Goal: Information Seeking & Learning: Check status

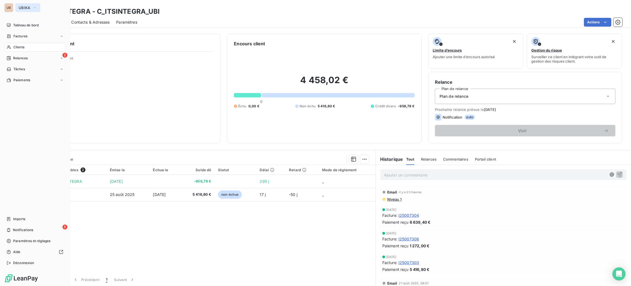
click at [22, 10] on button "UBIKA" at bounding box center [27, 7] width 25 height 9
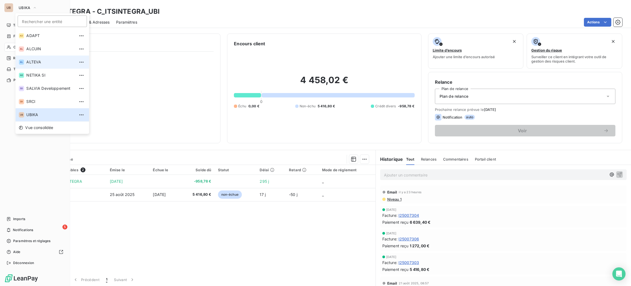
click at [44, 64] on span "ALTEVA" at bounding box center [50, 61] width 49 height 5
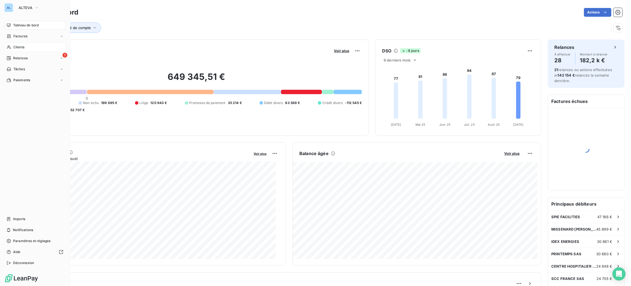
click at [17, 47] on span "Clients" at bounding box center [18, 47] width 11 height 5
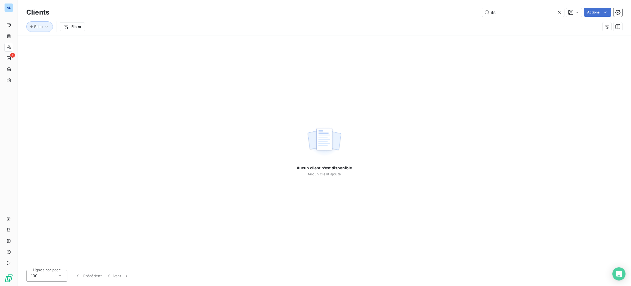
drag, startPoint x: 510, startPoint y: 12, endPoint x: 420, endPoint y: 0, distance: 91.5
click at [429, 4] on div "Clients its Actions Échu Filtrer" at bounding box center [325, 17] width 614 height 35
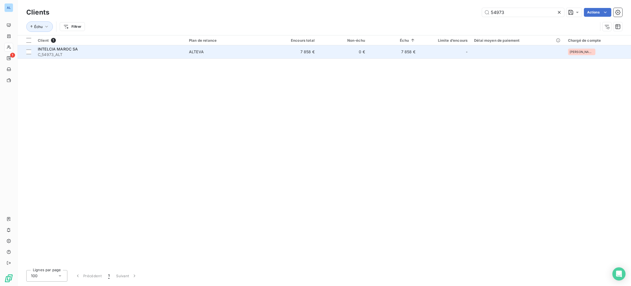
type input "54973"
click at [183, 50] on div "INTELCIA MAROC SA" at bounding box center [110, 48] width 145 height 5
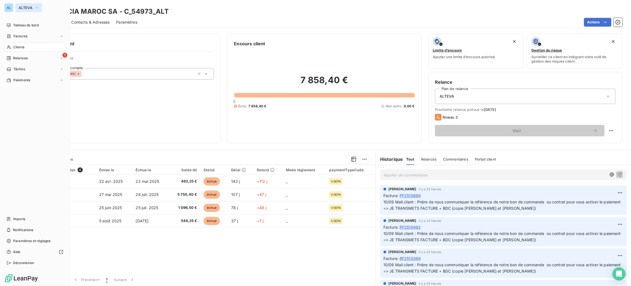
click at [27, 9] on span "ALTEVA" at bounding box center [26, 7] width 14 height 4
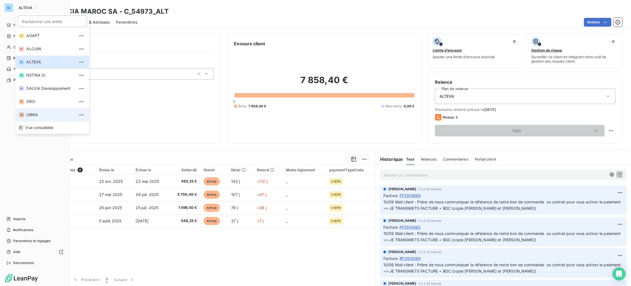
click at [54, 118] on li "UB UBIKA" at bounding box center [52, 114] width 74 height 13
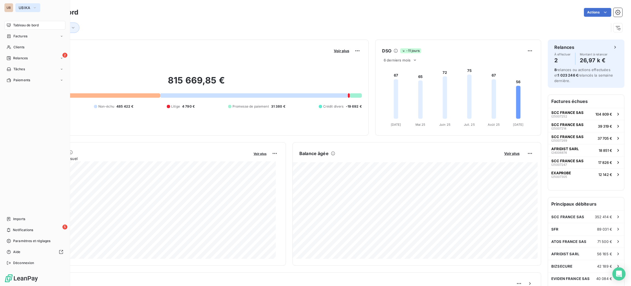
click at [22, 7] on span "UBIKA" at bounding box center [25, 7] width 12 height 4
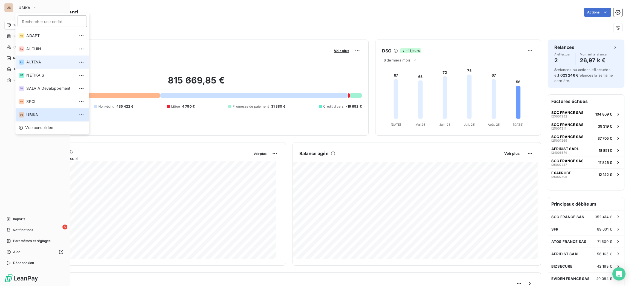
drag, startPoint x: 55, startPoint y: 57, endPoint x: 55, endPoint y: 60, distance: 2.8
click at [55, 60] on li "AL ALTEVA" at bounding box center [52, 61] width 74 height 13
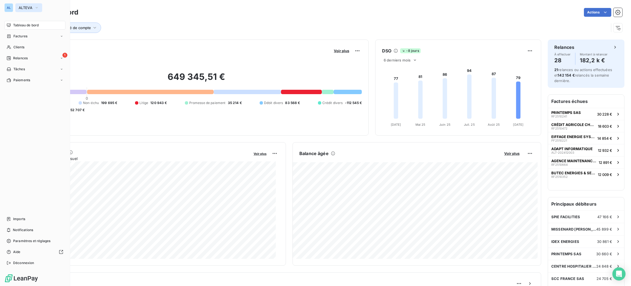
click at [21, 7] on span "ALTEVA" at bounding box center [26, 7] width 14 height 4
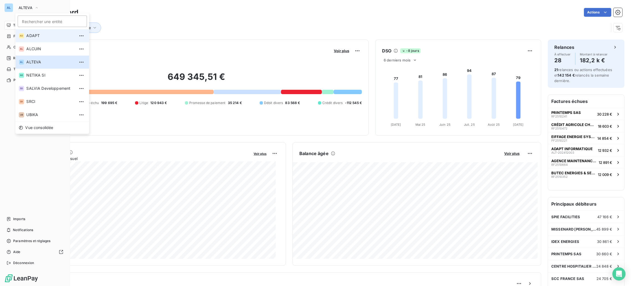
click at [44, 31] on li "AD ADAPT" at bounding box center [52, 35] width 74 height 13
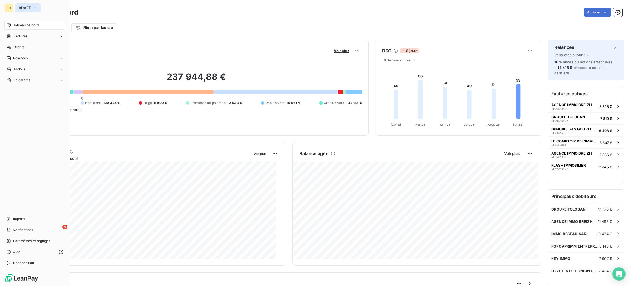
click at [22, 7] on span "ADAPT" at bounding box center [25, 7] width 12 height 4
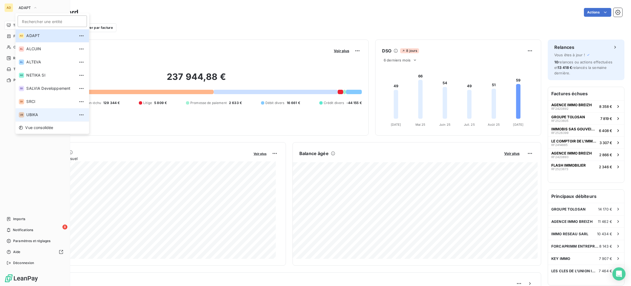
click at [47, 113] on span "UBIKA" at bounding box center [50, 114] width 49 height 5
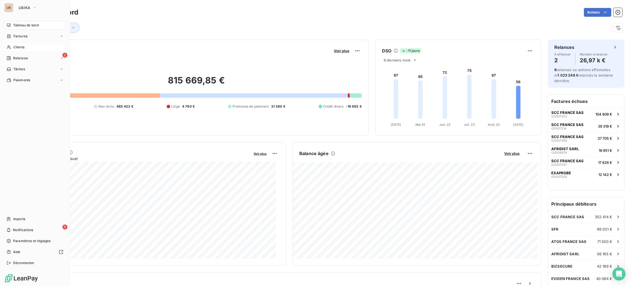
drag, startPoint x: 15, startPoint y: 47, endPoint x: 18, endPoint y: 46, distance: 3.4
click at [15, 47] on span "Clients" at bounding box center [18, 47] width 11 height 5
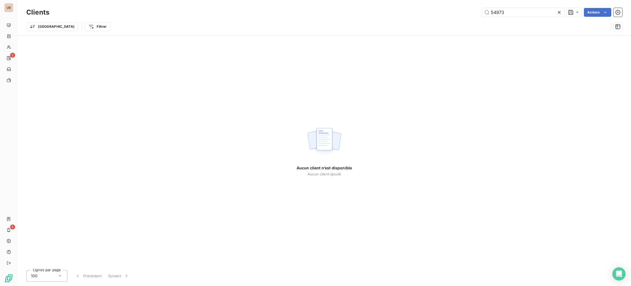
drag, startPoint x: 515, startPoint y: 10, endPoint x: 428, endPoint y: 19, distance: 88.1
click at [435, 20] on div "Clients 54973 Actions Trier Filtrer" at bounding box center [324, 21] width 596 height 29
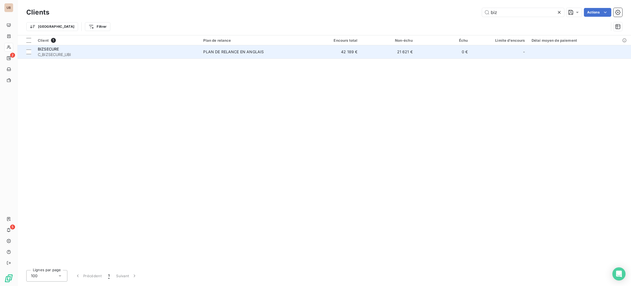
type input "biz"
click at [136, 58] on td "BIZSECURE C_BIZSECURE_UBI" at bounding box center [118, 51] width 166 height 13
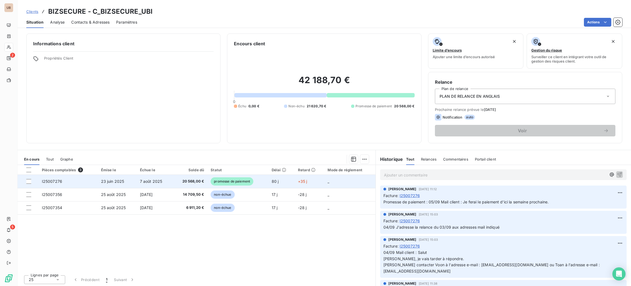
click at [172, 178] on td "20 568,00 €" at bounding box center [189, 181] width 35 height 13
click at [166, 183] on td "7 août 2025" at bounding box center [155, 181] width 36 height 13
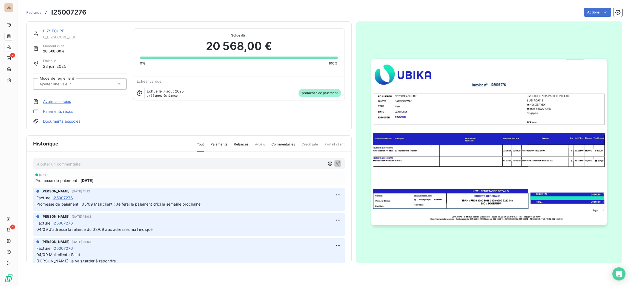
click at [116, 162] on p "Ajouter un commentaire ﻿" at bounding box center [181, 163] width 288 height 7
drag, startPoint x: 303, startPoint y: 164, endPoint x: 297, endPoint y: 164, distance: 6.0
click at [297, 164] on p "11/09 Mail client : Un paiement de 35.277,50 EUR de la part de BIZSECURE ASIA P…" at bounding box center [181, 163] width 288 height 6
click at [263, 173] on div "[DATE]" at bounding box center [188, 173] width 307 height 3
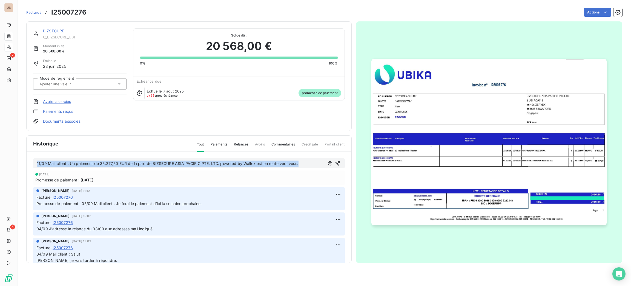
drag, startPoint x: 301, startPoint y: 163, endPoint x: 30, endPoint y: 148, distance: 272.0
click at [30, 148] on div "Historique Tout Paiements Relances Avoirs Commentaires Creditsafe Portail clien…" at bounding box center [189, 198] width 325 height 127
copy span "11/09 Mail client : Un paiement de 35.277,50 EUR de la part de BIZSECURE ASIA P…"
click at [335, 162] on icon "button" at bounding box center [337, 162] width 5 height 5
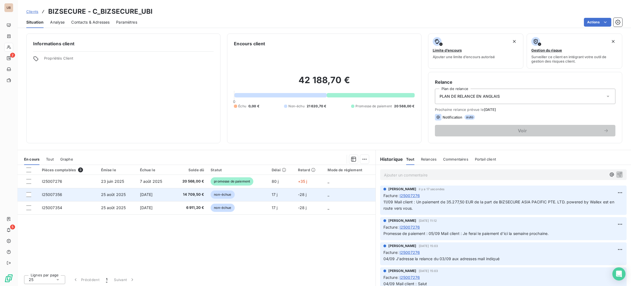
click at [235, 191] on td "non-échue" at bounding box center [237, 194] width 61 height 13
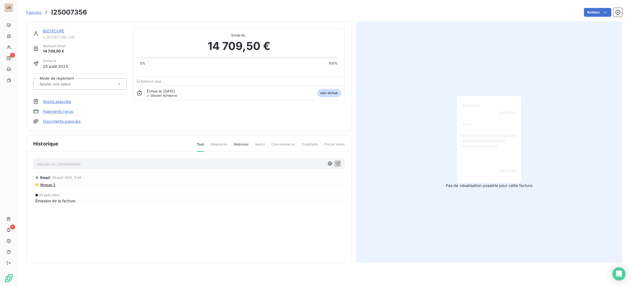
click at [606, 5] on div "Factures I25007356 Actions" at bounding box center [324, 9] width 596 height 18
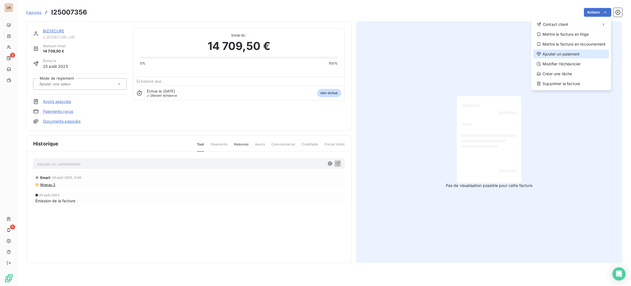
click at [568, 52] on div "Ajouter un paiement" at bounding box center [572, 54] width 76 height 9
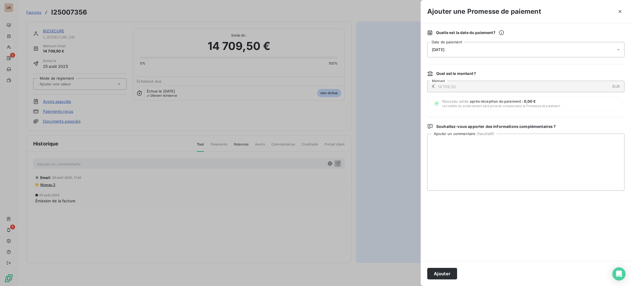
click at [494, 49] on div "[DATE]" at bounding box center [526, 49] width 197 height 15
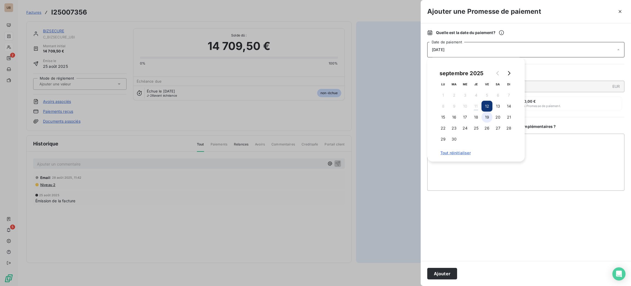
click at [486, 119] on button "19" at bounding box center [487, 117] width 11 height 11
click at [537, 162] on textarea "Ajouter un commentaire ( facultatif )" at bounding box center [526, 161] width 197 height 57
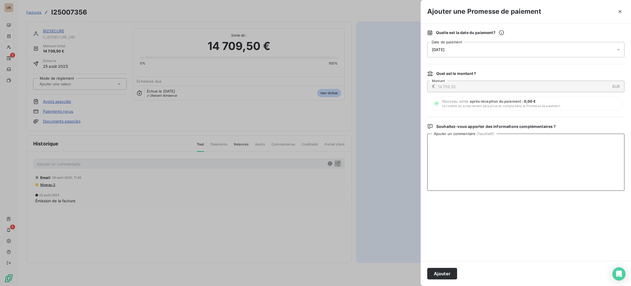
paste textarea "11/09 Mail client : Un paiement de 35.277,50 EUR de la part de BIZSECURE ASIA P…"
type textarea "11/09 Mail client : Un paiement de 35.277,50 EUR de la part de BIZSECURE ASIA P…"
drag, startPoint x: 445, startPoint y: 276, endPoint x: 444, endPoint y: 267, distance: 8.5
click at [445, 276] on button "Ajouter" at bounding box center [443, 273] width 30 height 12
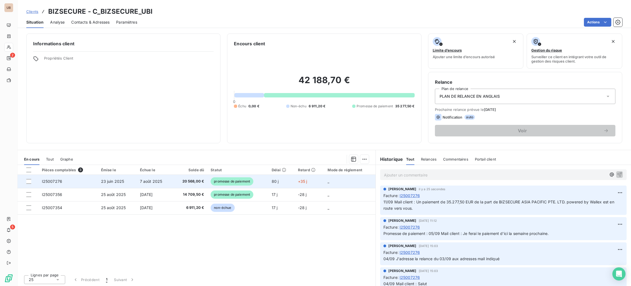
click at [177, 187] on td "20 568,00 €" at bounding box center [189, 181] width 35 height 13
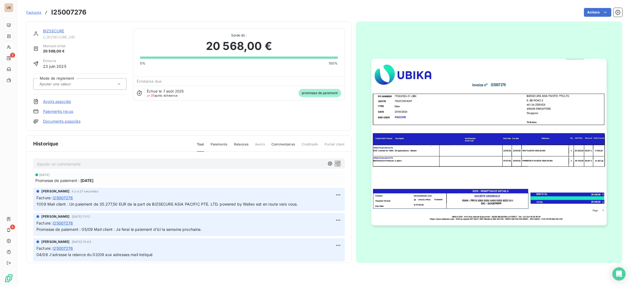
click at [61, 110] on link "Paiements reçus" at bounding box center [58, 111] width 30 height 5
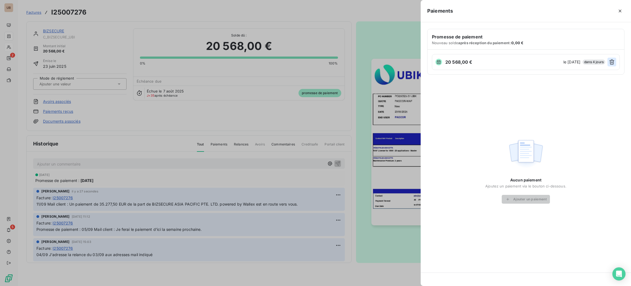
click at [609, 59] on button "button" at bounding box center [612, 62] width 9 height 9
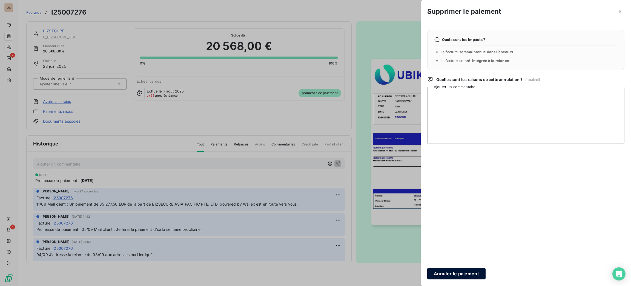
click at [472, 277] on button "Annuler le paiement" at bounding box center [457, 273] width 58 height 12
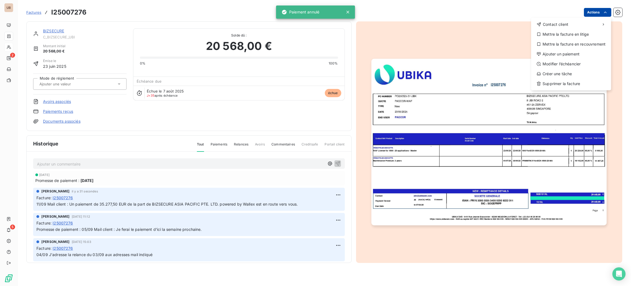
click at [600, 12] on html "UB 2 5 Factures I25007276 Actions Contact client Mettre la facture en litige Me…" at bounding box center [315, 143] width 631 height 286
click at [576, 55] on div "Ajouter un paiement" at bounding box center [572, 54] width 76 height 9
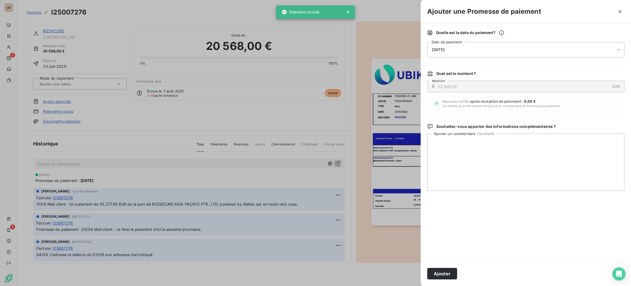
click at [499, 51] on div "[DATE]" at bounding box center [526, 49] width 197 height 15
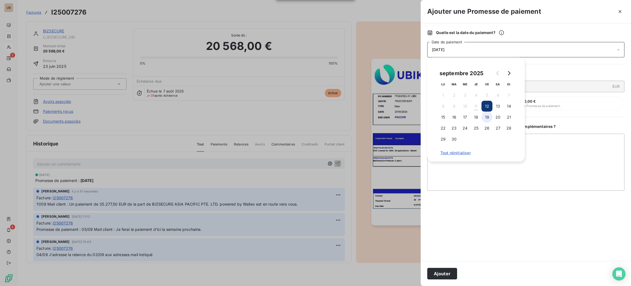
click at [488, 117] on button "19" at bounding box center [487, 117] width 11 height 11
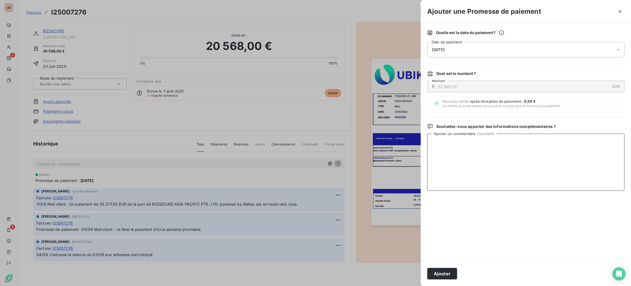
paste textarea "11/09 Mail client : Un paiement de 35.277,50 EUR de la part de BIZSECURE ASIA P…"
type textarea "11/09 Mail client : Un paiement de 35.277,50 EUR de la part de BIZSECURE ASIA P…"
click at [446, 274] on button "Ajouter" at bounding box center [443, 273] width 30 height 12
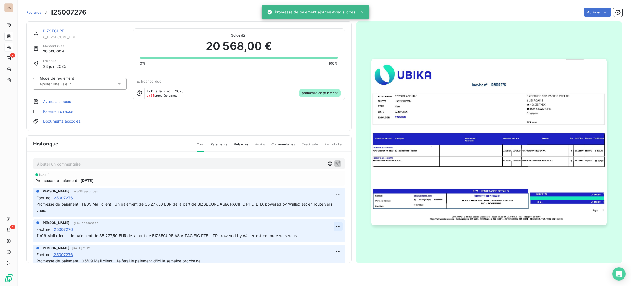
click at [329, 226] on html "UB 2 5 Factures I25007276 Actions BIZSECURE C_BIZSECURE_UBI Montant initial 20 …" at bounding box center [315, 143] width 631 height 286
click at [331, 245] on div "Supprimer" at bounding box center [318, 247] width 31 height 9
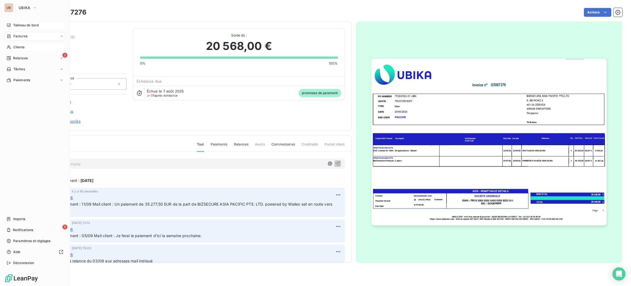
click at [15, 24] on span "Tableau de bord" at bounding box center [25, 25] width 25 height 5
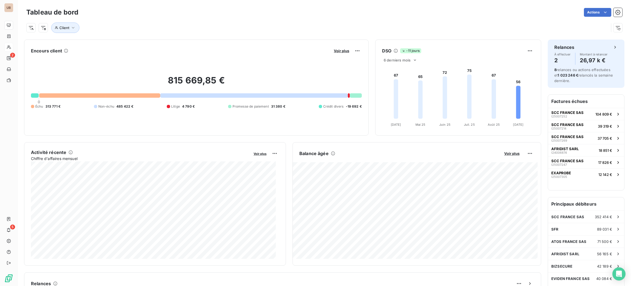
click at [308, 33] on div "Tableau de bord Actions Client" at bounding box center [325, 18] width 614 height 36
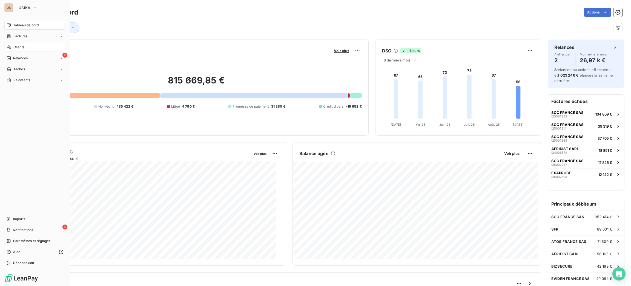
click at [19, 47] on span "Clients" at bounding box center [18, 47] width 11 height 5
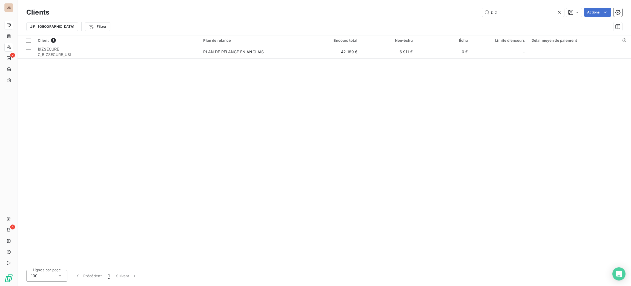
drag, startPoint x: 522, startPoint y: 13, endPoint x: 476, endPoint y: 18, distance: 45.7
click at [478, 18] on div "Clients biz Actions Trier Filtrer" at bounding box center [324, 21] width 596 height 29
drag, startPoint x: 514, startPoint y: 15, endPoint x: 429, endPoint y: 13, distance: 84.4
click at [429, 13] on div "asm Actions" at bounding box center [339, 12] width 567 height 9
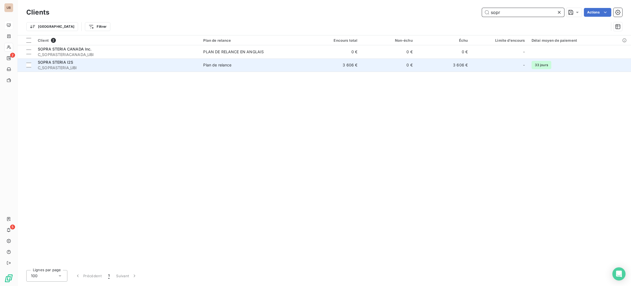
type input "sopr"
click at [250, 66] on span "Plan de relance" at bounding box center [252, 64] width 99 height 5
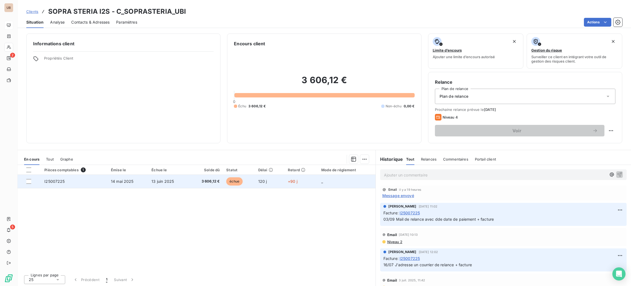
click at [285, 184] on td "+90 j" at bounding box center [301, 181] width 33 height 13
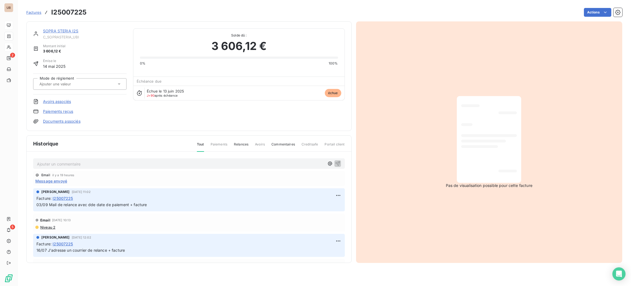
click at [74, 34] on div "SOPRA STERIA I2S C_SOPRASTERIA_UBI" at bounding box center [85, 33] width 84 height 11
click at [72, 31] on link "SOPRA STERIA I2S" at bounding box center [60, 31] width 35 height 5
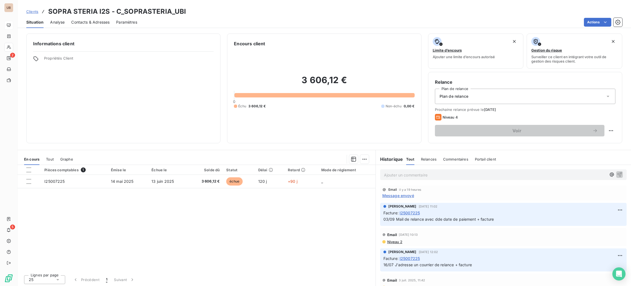
click at [77, 20] on span "Contacts & Adresses" at bounding box center [90, 21] width 38 height 5
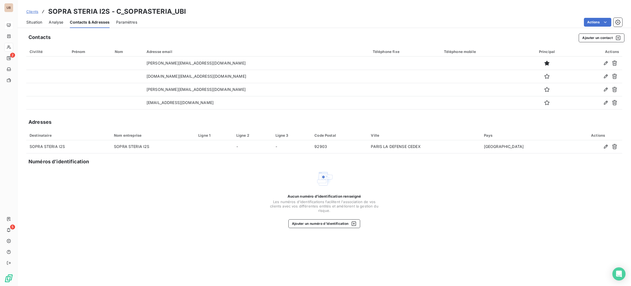
click at [32, 21] on span "Situation" at bounding box center [34, 21] width 16 height 5
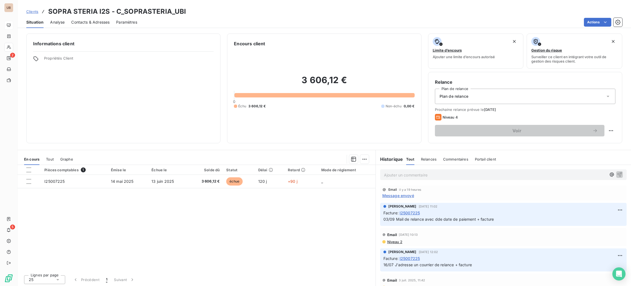
click at [91, 21] on span "Contacts & Adresses" at bounding box center [90, 21] width 38 height 5
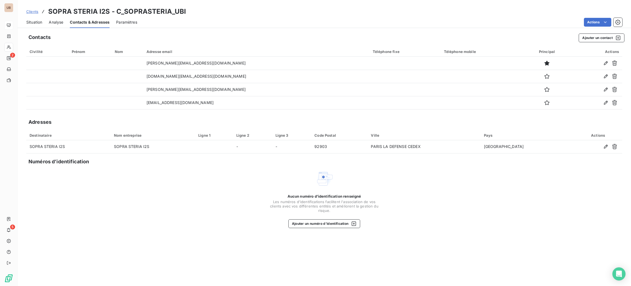
click at [28, 24] on span "Situation" at bounding box center [34, 21] width 16 height 5
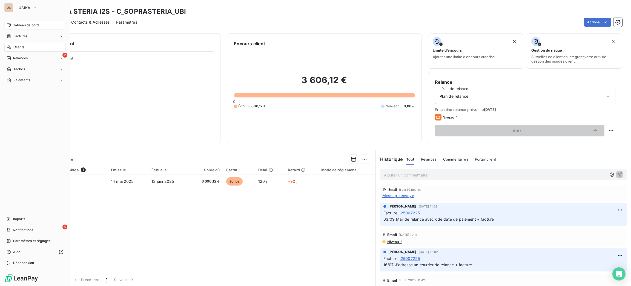
click at [17, 19] on div "UB UBIKA Tableau de bord Factures Clients 2 Relances Tâches Paiements Imports 5…" at bounding box center [35, 143] width 70 height 286
click at [21, 23] on span "Tableau de bord" at bounding box center [25, 25] width 25 height 5
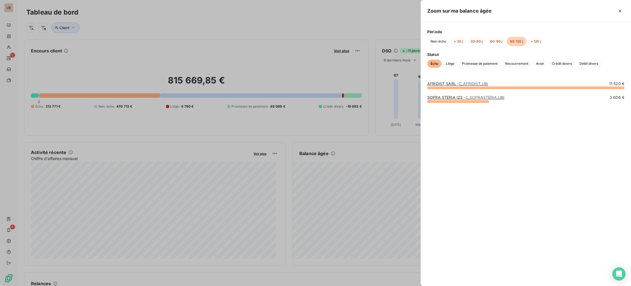
click at [437, 85] on link "AFRIDIST SARL - C_AFRIDIST_UBI" at bounding box center [458, 83] width 61 height 5
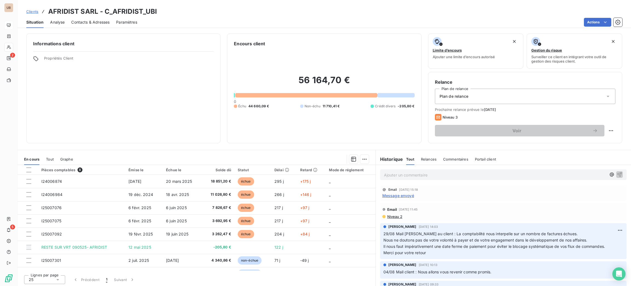
click at [379, 21] on div "Actions" at bounding box center [383, 22] width 479 height 9
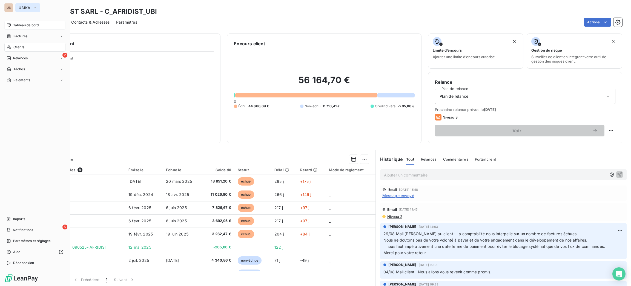
click at [23, 10] on button "UBIKA" at bounding box center [27, 7] width 25 height 9
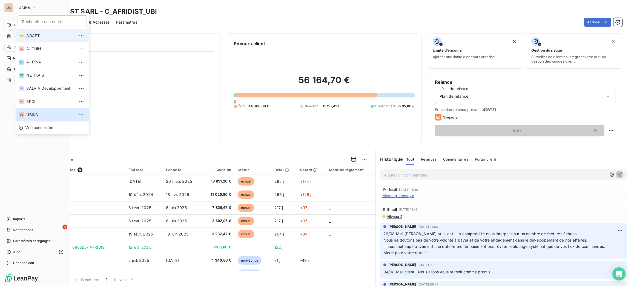
click at [34, 32] on li "AD ADAPT" at bounding box center [52, 35] width 74 height 13
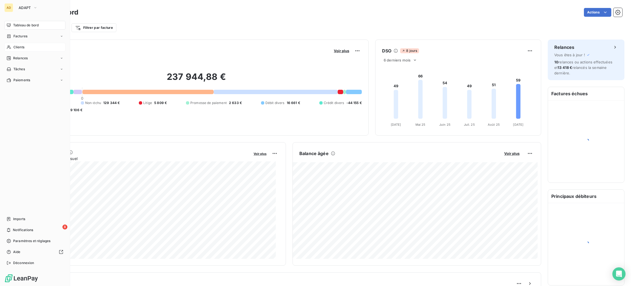
click at [24, 49] on span "Clients" at bounding box center [18, 47] width 11 height 5
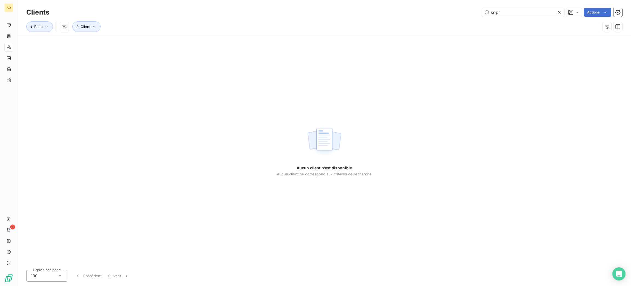
drag, startPoint x: 488, startPoint y: 22, endPoint x: 461, endPoint y: 20, distance: 26.9
click at [469, 22] on div "Clients sopr Actions Échu Client" at bounding box center [324, 21] width 596 height 29
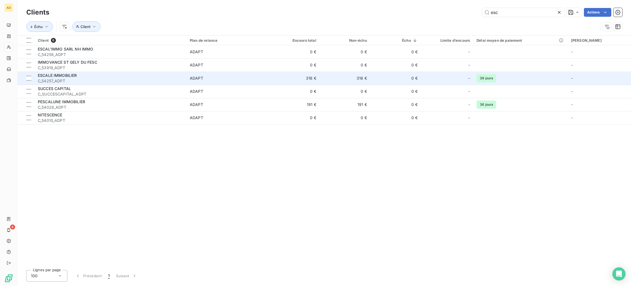
type input "esc"
click at [216, 75] on span "ADAPT" at bounding box center [228, 77] width 76 height 5
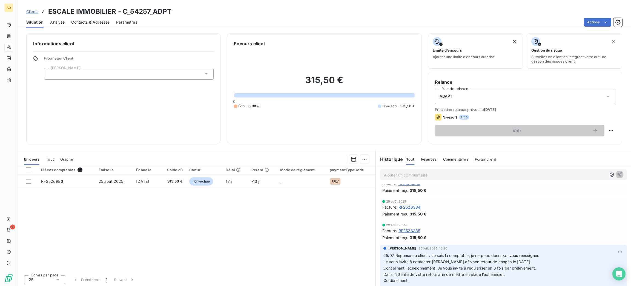
scroll to position [123, 0]
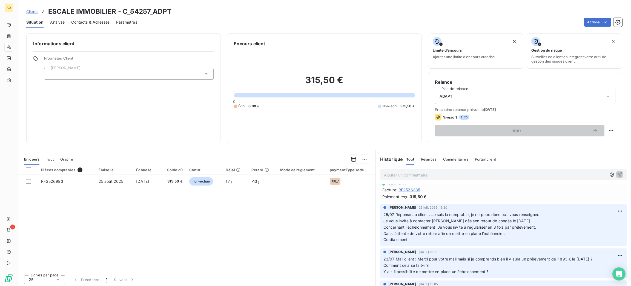
click at [396, 175] on p "Ajouter un commentaire ﻿" at bounding box center [495, 174] width 223 height 7
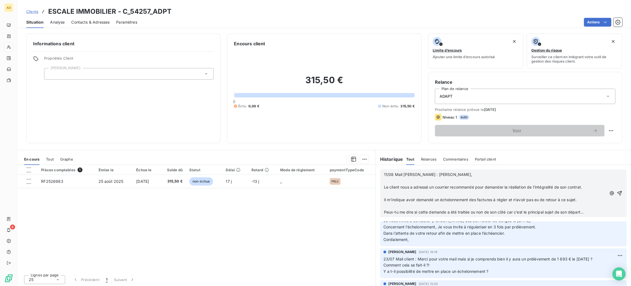
click at [412, 204] on p "﻿" at bounding box center [495, 206] width 223 height 6
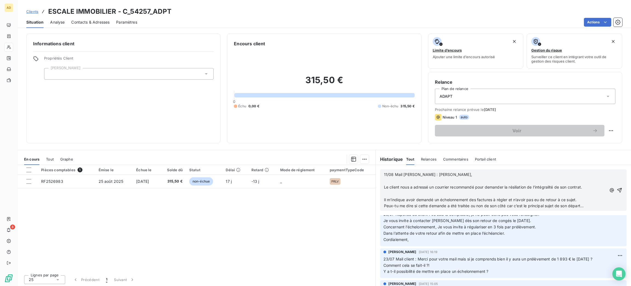
click at [410, 192] on p "﻿" at bounding box center [495, 193] width 223 height 6
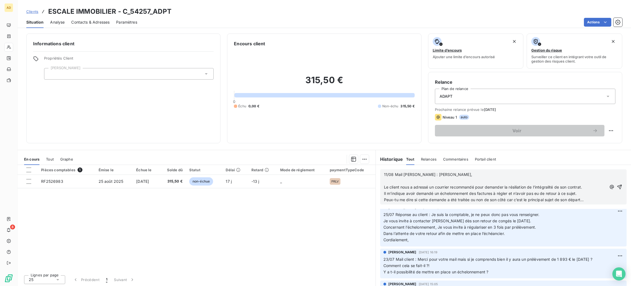
click at [406, 181] on p "﻿" at bounding box center [495, 181] width 223 height 6
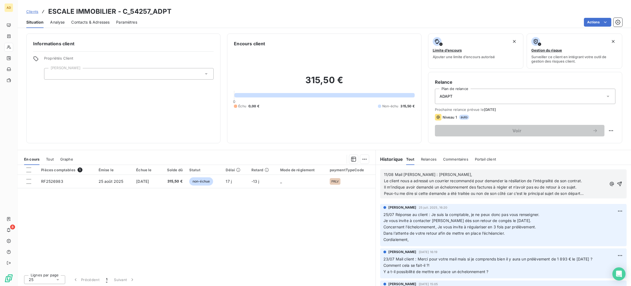
scroll to position [161, 0]
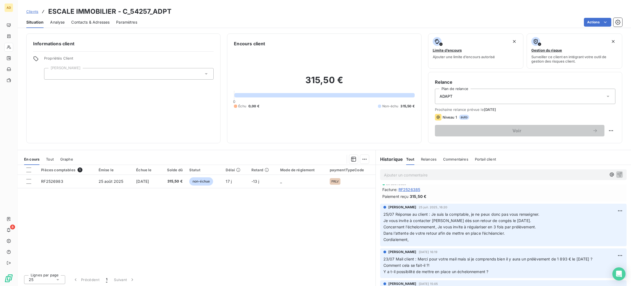
click at [406, 169] on span "Ajouter un commentaire ﻿" at bounding box center [503, 174] width 247 height 11
click at [407, 174] on p "Ajouter un commentaire ﻿" at bounding box center [495, 174] width 223 height 7
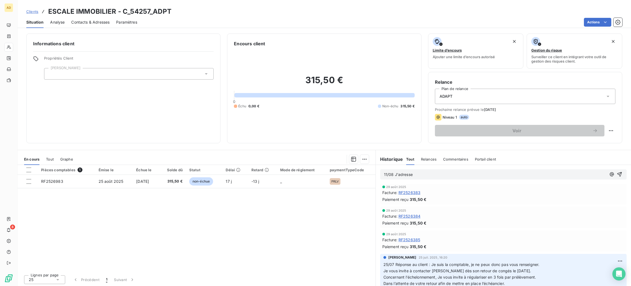
scroll to position [123, 0]
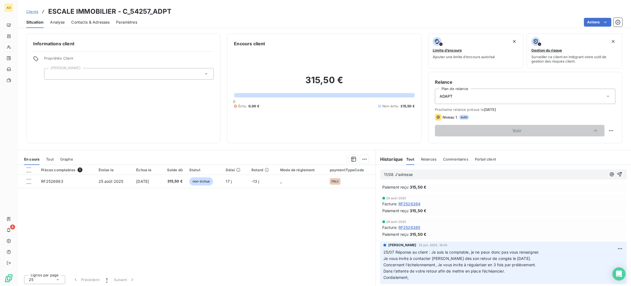
click at [447, 173] on p "11/08 J'adresse" at bounding box center [495, 174] width 223 height 6
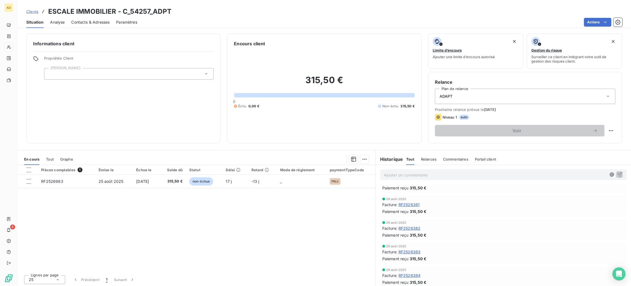
scroll to position [0, 0]
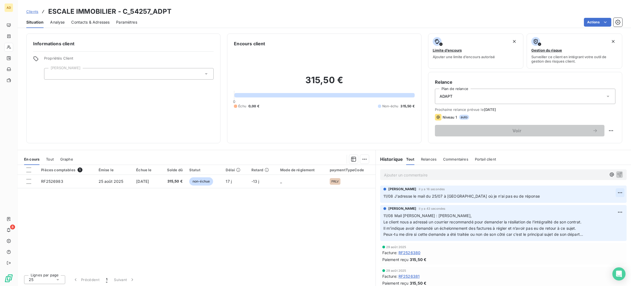
click at [609, 193] on html "AD 8 Clients ESCALE IMMOBILIER - C_54257_ADPT Situation Analyse Contacts & Adre…" at bounding box center [315, 143] width 631 height 286
click at [588, 204] on div "Editer" at bounding box center [594, 204] width 31 height 9
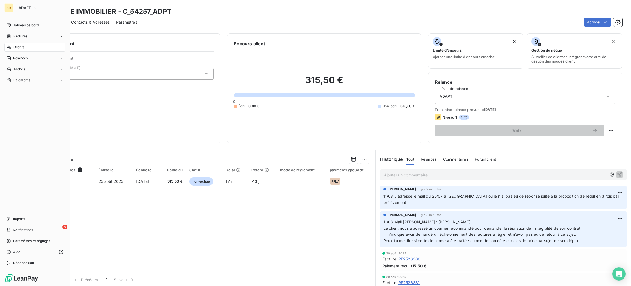
click at [21, 46] on span "Clients" at bounding box center [18, 47] width 11 height 5
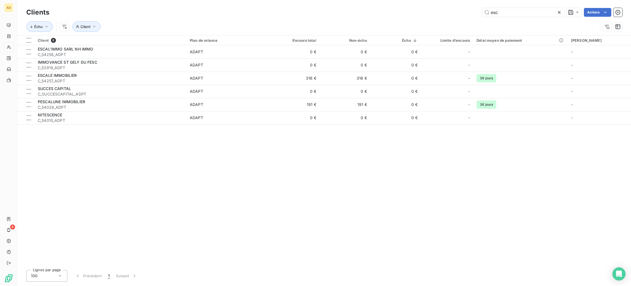
drag, startPoint x: 504, startPoint y: 14, endPoint x: 462, endPoint y: 14, distance: 41.9
click at [462, 14] on div "esc Actions" at bounding box center [339, 12] width 567 height 9
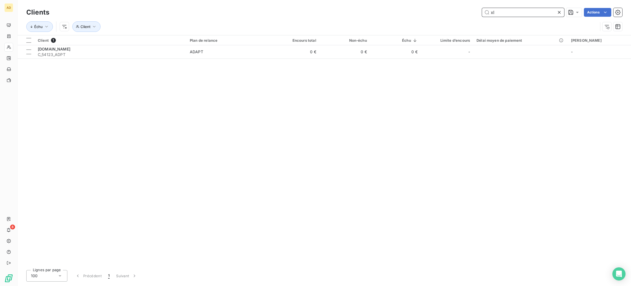
drag, startPoint x: 487, startPoint y: 15, endPoint x: 457, endPoint y: 14, distance: 30.4
click at [457, 14] on div "xl Actions" at bounding box center [339, 12] width 567 height 9
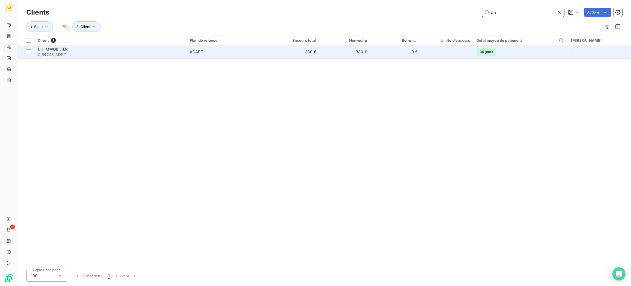
type input "dh"
click at [183, 49] on div "DH IMMOBILIER" at bounding box center [111, 48] width 146 height 5
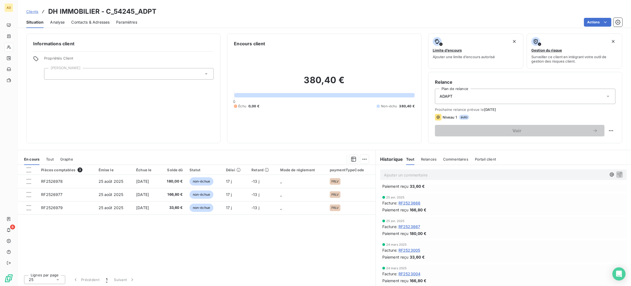
scroll to position [216, 0]
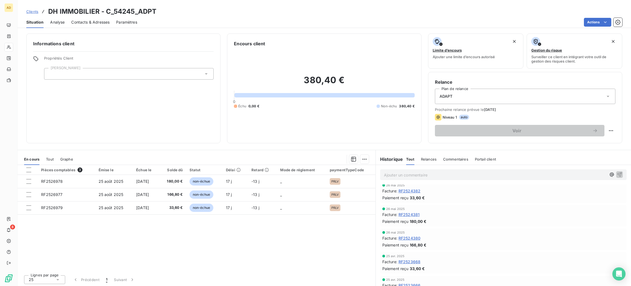
click at [412, 236] on span "RF2524380" at bounding box center [410, 238] width 22 height 6
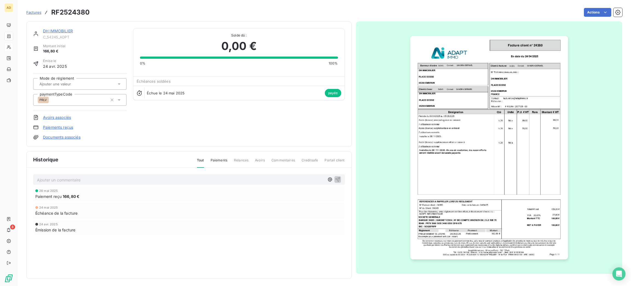
click at [457, 198] on img "button" at bounding box center [490, 147] width 158 height 223
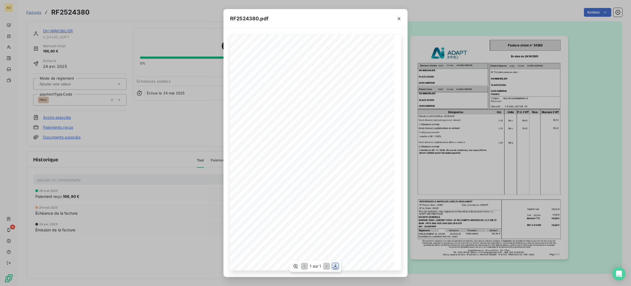
click at [336, 268] on icon "button" at bounding box center [336, 266] width 4 height 5
click at [397, 20] on icon "button" at bounding box center [399, 18] width 5 height 5
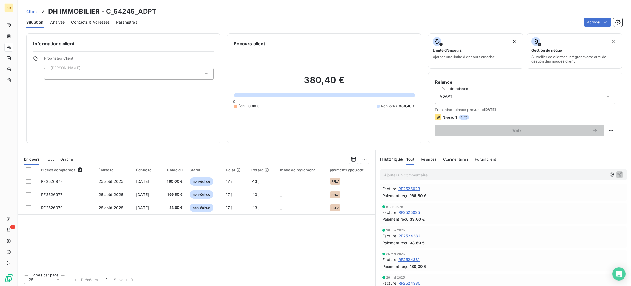
scroll to position [164, 0]
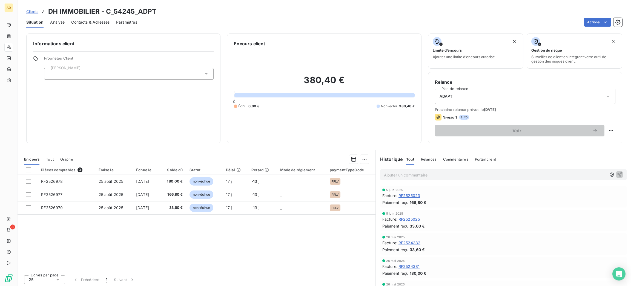
click at [408, 266] on span "RF2524381" at bounding box center [409, 266] width 21 height 6
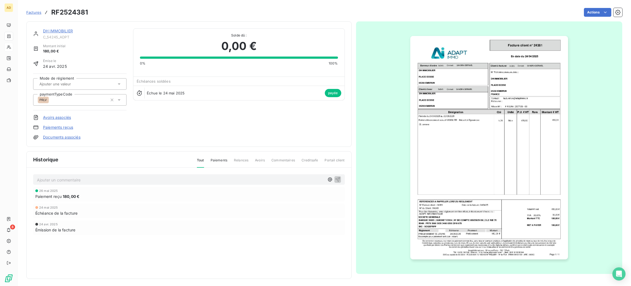
click at [463, 207] on img "button" at bounding box center [490, 147] width 158 height 223
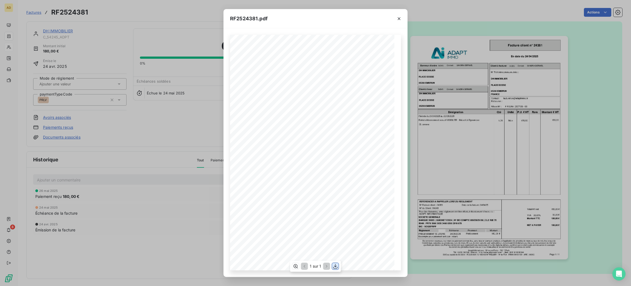
click at [337, 265] on icon "button" at bounding box center [335, 265] width 5 height 5
click at [398, 23] on div at bounding box center [399, 18] width 17 height 19
click at [397, 21] on icon "button" at bounding box center [399, 18] width 5 height 5
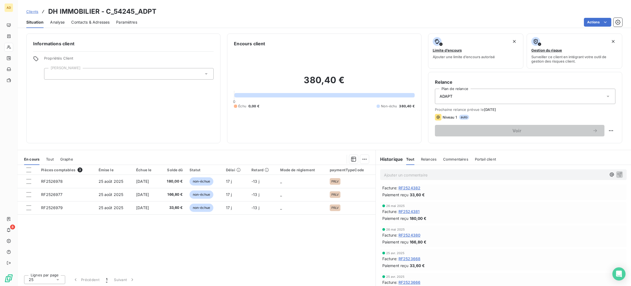
scroll to position [205, 0]
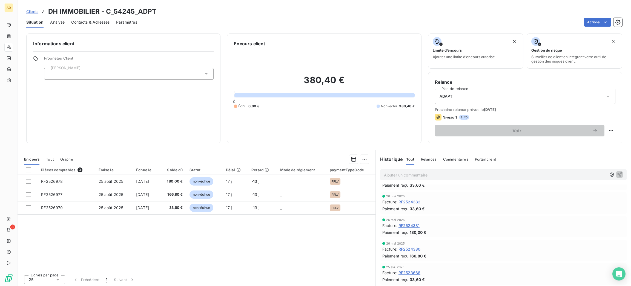
click at [409, 202] on span "RF2524382" at bounding box center [410, 202] width 22 height 6
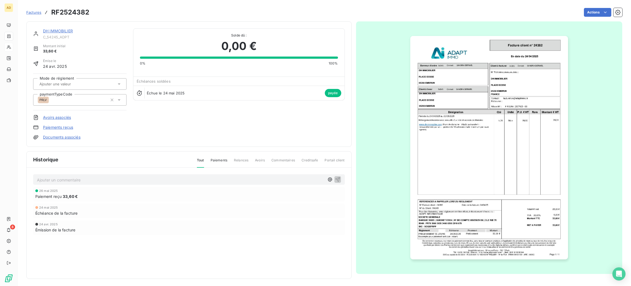
click at [414, 195] on img "button" at bounding box center [490, 147] width 158 height 223
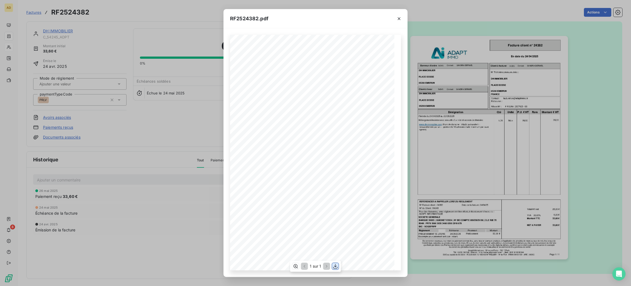
click at [334, 266] on icon "button" at bounding box center [335, 265] width 5 height 5
click at [400, 19] on icon "button" at bounding box center [399, 18] width 5 height 5
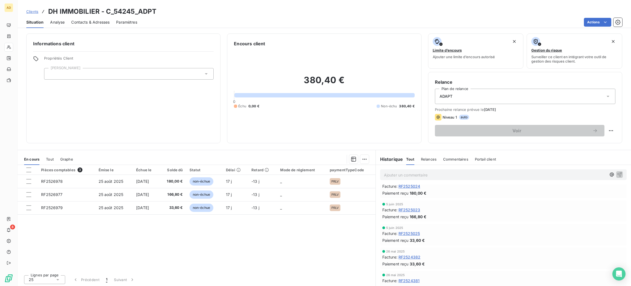
scroll to position [164, 0]
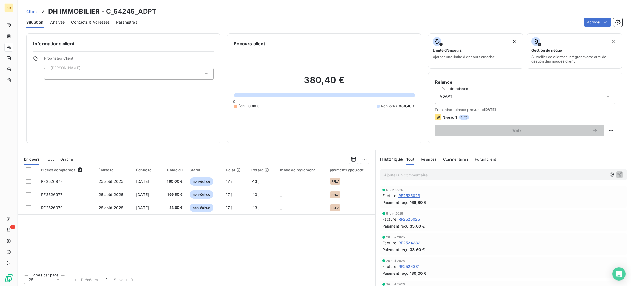
click at [413, 193] on span "RF2525023" at bounding box center [410, 195] width 22 height 6
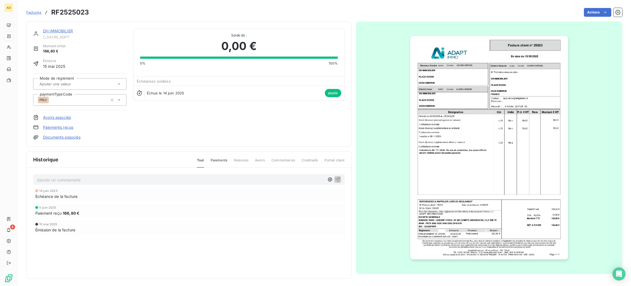
click at [465, 166] on img "button" at bounding box center [490, 147] width 158 height 223
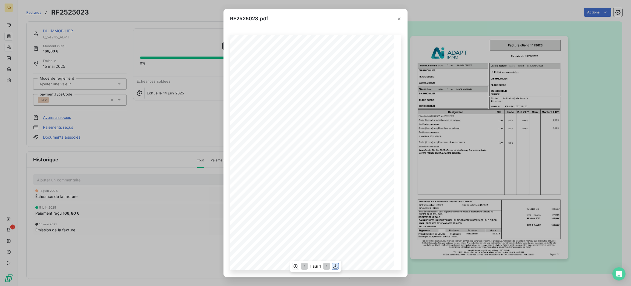
click at [333, 264] on icon "button" at bounding box center [335, 265] width 5 height 5
click at [400, 18] on icon "button" at bounding box center [399, 18] width 5 height 5
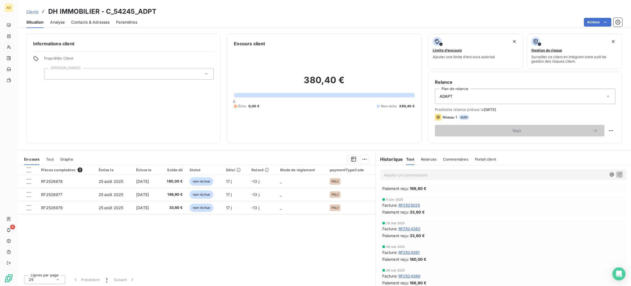
scroll to position [164, 0]
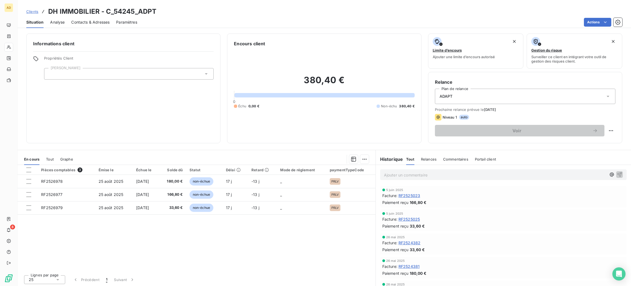
click at [407, 195] on span "RF2525023" at bounding box center [410, 195] width 22 height 6
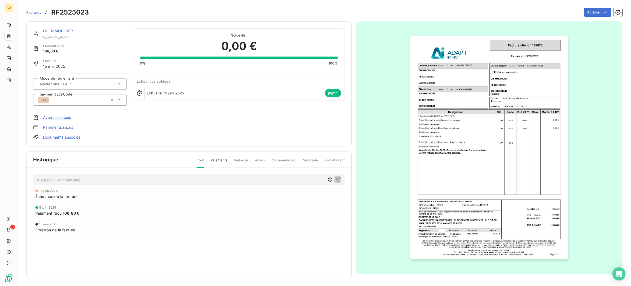
click at [441, 187] on img "button" at bounding box center [490, 147] width 158 height 223
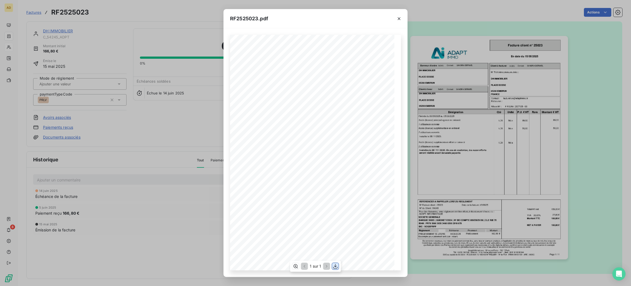
click at [334, 269] on button "button" at bounding box center [335, 266] width 7 height 7
click at [395, 19] on button "button" at bounding box center [399, 18] width 9 height 9
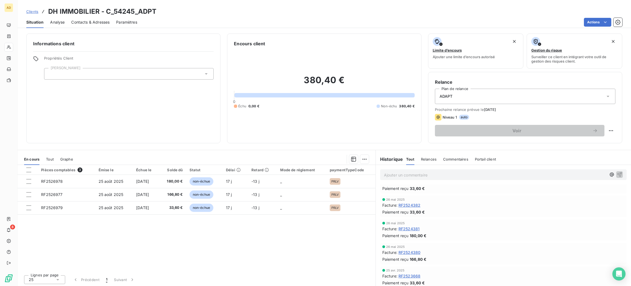
scroll to position [123, 0]
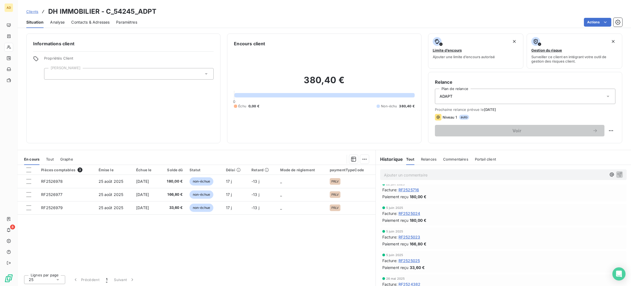
click at [415, 212] on span "RF2525024" at bounding box center [410, 213] width 22 height 6
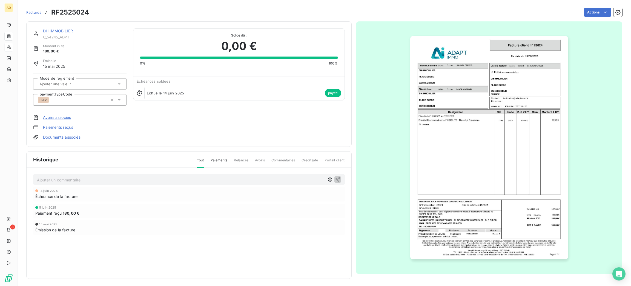
click at [484, 159] on img "button" at bounding box center [490, 147] width 158 height 223
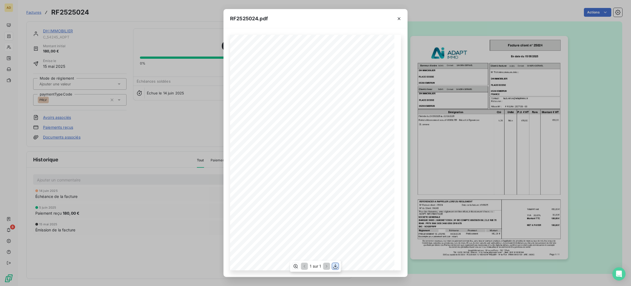
click at [335, 266] on icon "button" at bounding box center [335, 265] width 5 height 5
click at [401, 18] on icon "button" at bounding box center [399, 18] width 5 height 5
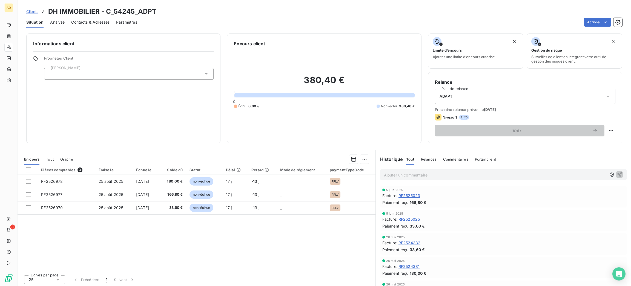
scroll to position [123, 0]
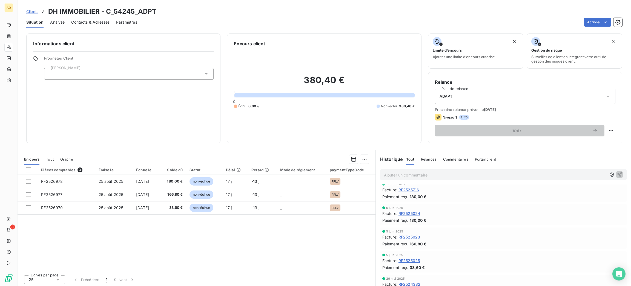
click at [414, 260] on span "RF2525025" at bounding box center [409, 260] width 21 height 6
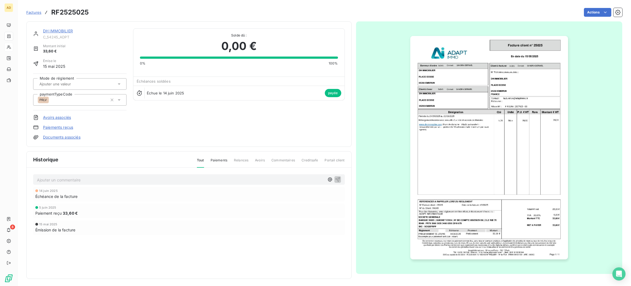
click at [482, 141] on img "button" at bounding box center [490, 147] width 158 height 223
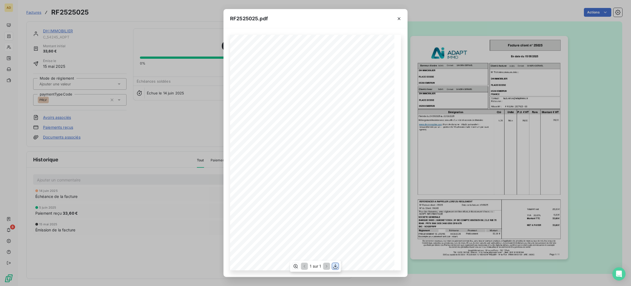
click at [338, 266] on button "button" at bounding box center [335, 266] width 7 height 7
click at [401, 16] on icon "button" at bounding box center [399, 18] width 5 height 5
